Goal: Communication & Community: Answer question/provide support

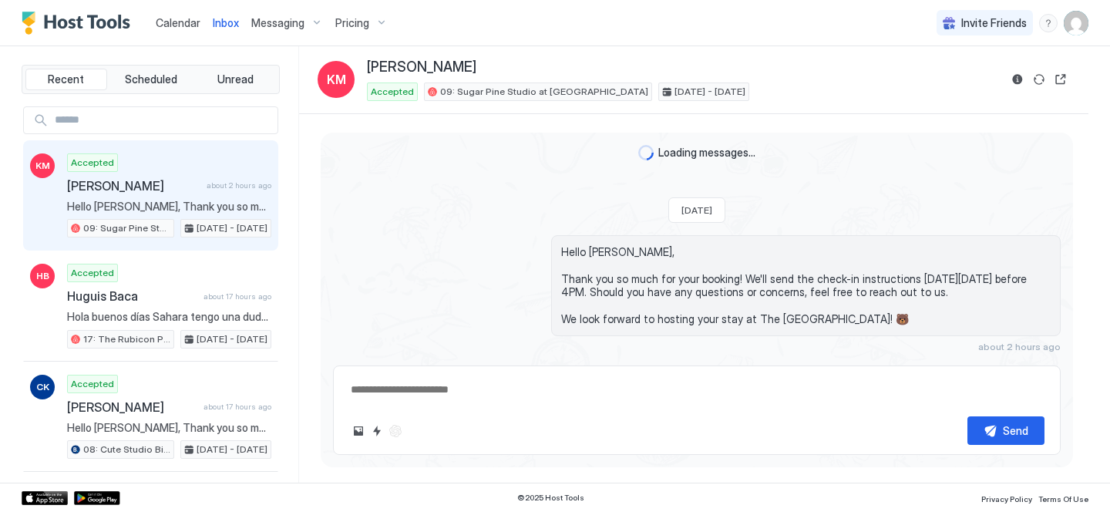
scroll to position [32, 0]
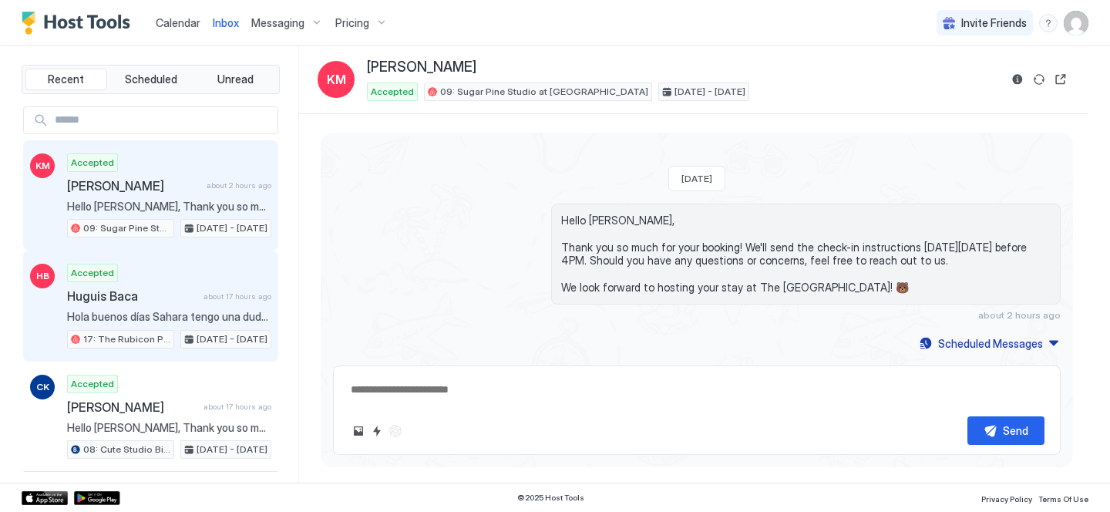
click at [220, 294] on span "about 17 hours ago" at bounding box center [237, 296] width 68 height 10
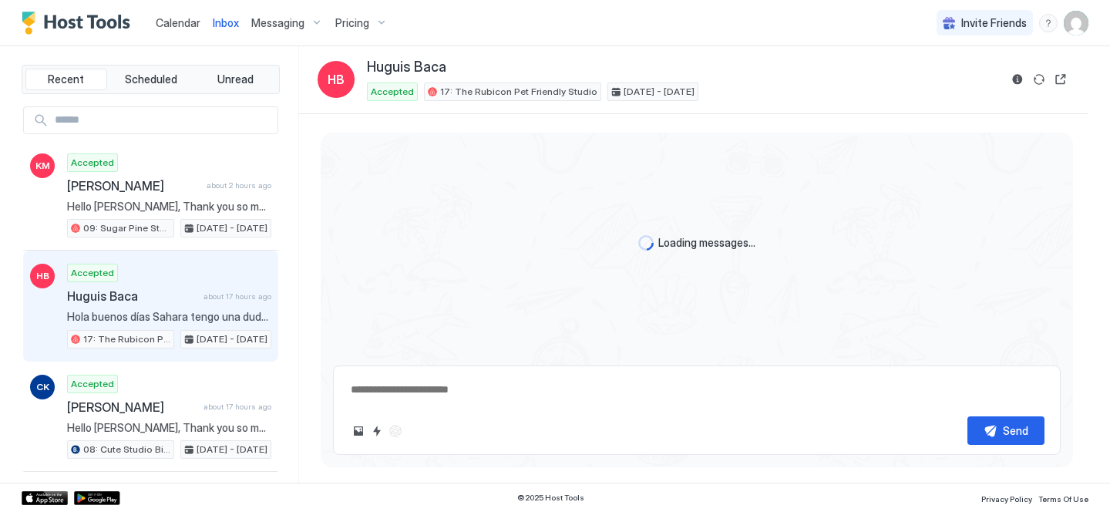
scroll to position [768, 0]
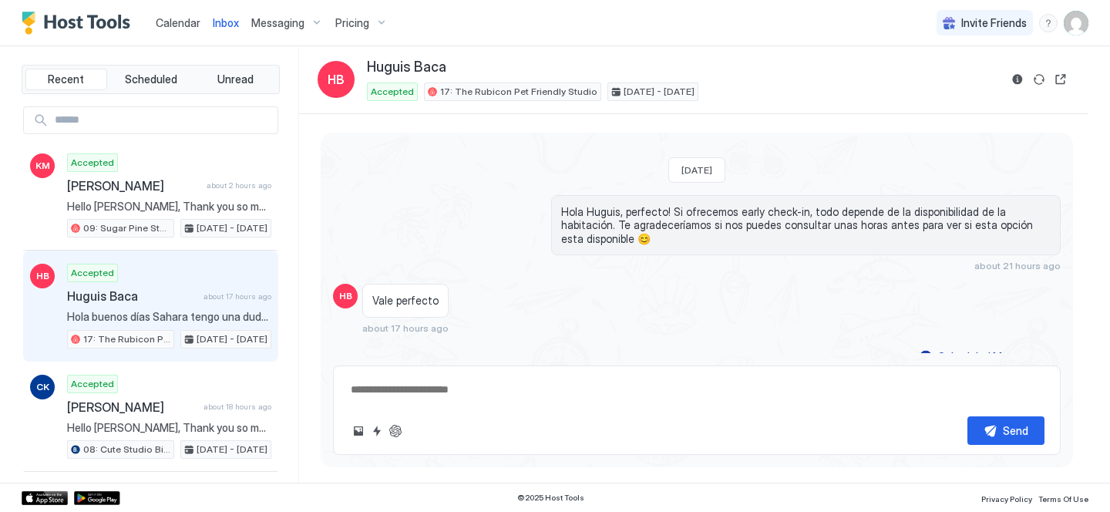
type textarea "*"
